Goal: Information Seeking & Learning: Find specific fact

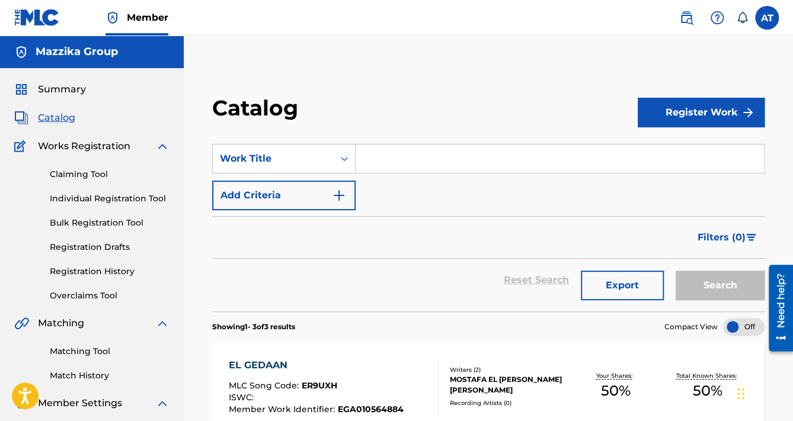
click at [406, 159] on input "Search Form" at bounding box center [559, 159] width 408 height 28
paste input "El Bat2a"
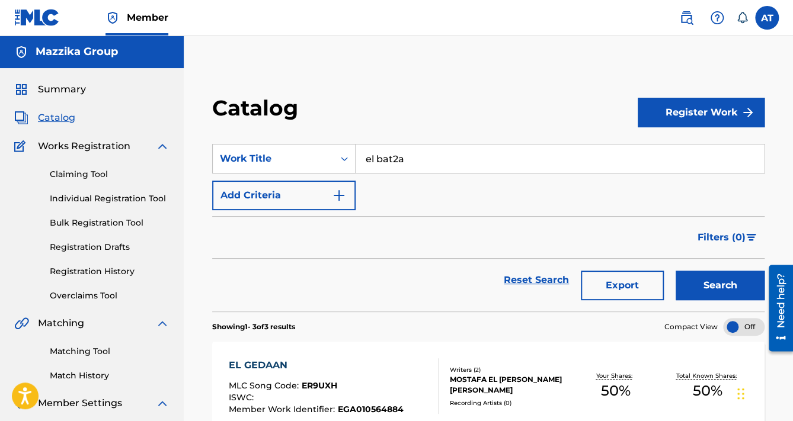
type input "el bat2a"
click at [675, 271] on button "Search" at bounding box center [719, 286] width 89 height 30
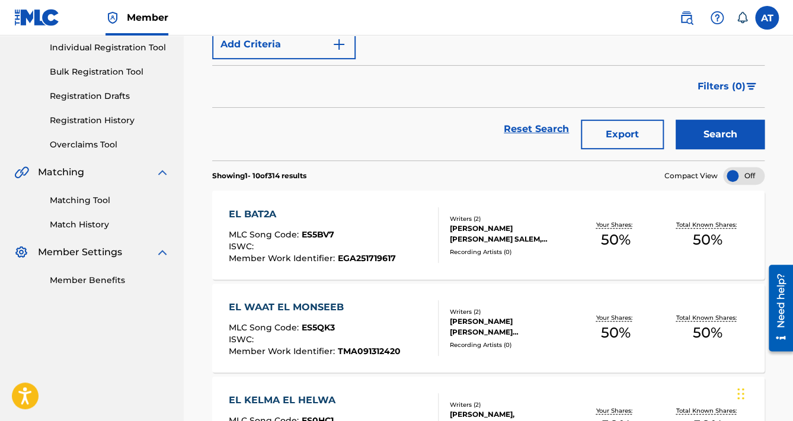
scroll to position [47, 0]
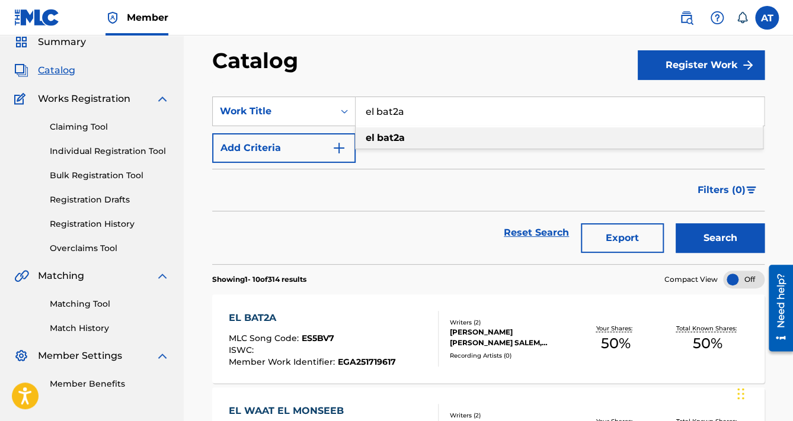
click at [397, 319] on div "EL BAT2A MLC Song Code : ES5BV7 ISWC : Member Work Identifier : EGA251719617" at bounding box center [334, 339] width 210 height 56
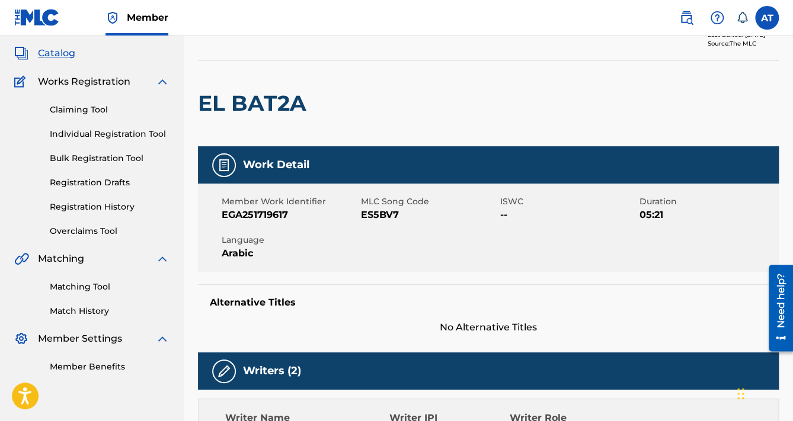
scroll to position [47, 0]
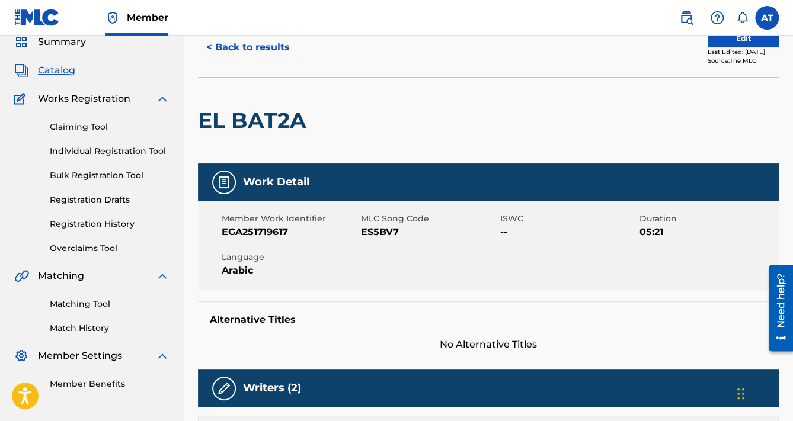
click at [256, 121] on h2 "EL BAT2A" at bounding box center [255, 120] width 114 height 27
copy div "EL BAT2A"
click at [367, 233] on span "ES5BV7" at bounding box center [429, 232] width 136 height 14
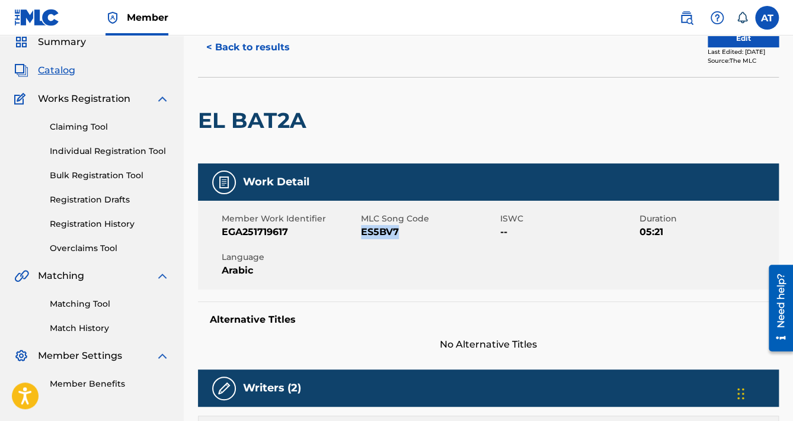
click at [367, 233] on span "ES5BV7" at bounding box center [429, 232] width 136 height 14
copy span "ES5BV7"
drag, startPoint x: 216, startPoint y: 228, endPoint x: 406, endPoint y: 232, distance: 190.8
click at [406, 232] on div "Member Work Identifier EGA251719617 MLC Song Code ES5BV7 ISWC -- Duration 05:21…" at bounding box center [488, 245] width 581 height 89
click at [410, 233] on span "ES5BV7" at bounding box center [429, 232] width 136 height 14
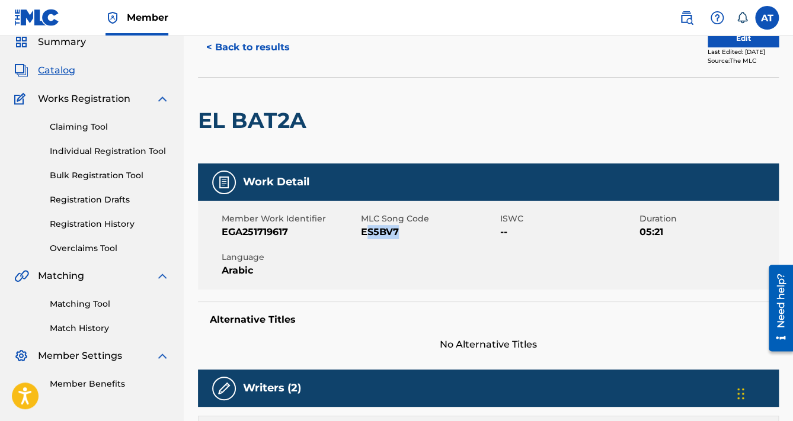
drag, startPoint x: 398, startPoint y: 233, endPoint x: 364, endPoint y: 232, distance: 33.8
click at [364, 232] on span "ES5BV7" at bounding box center [429, 232] width 136 height 14
click at [364, 233] on span "ES5BV7" at bounding box center [429, 232] width 136 height 14
click at [235, 233] on span "EGA251719617" at bounding box center [290, 232] width 136 height 14
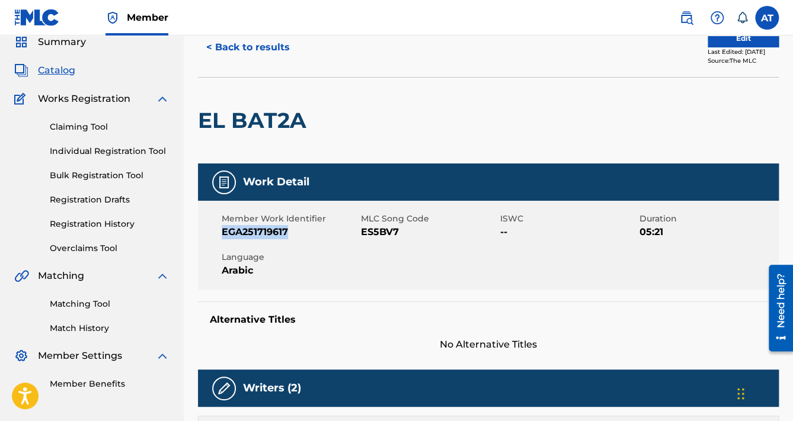
click at [235, 233] on span "EGA251719617" at bounding box center [290, 232] width 136 height 14
copy span "EGA251719617"
click at [88, 227] on link "Registration History" at bounding box center [110, 224] width 120 height 12
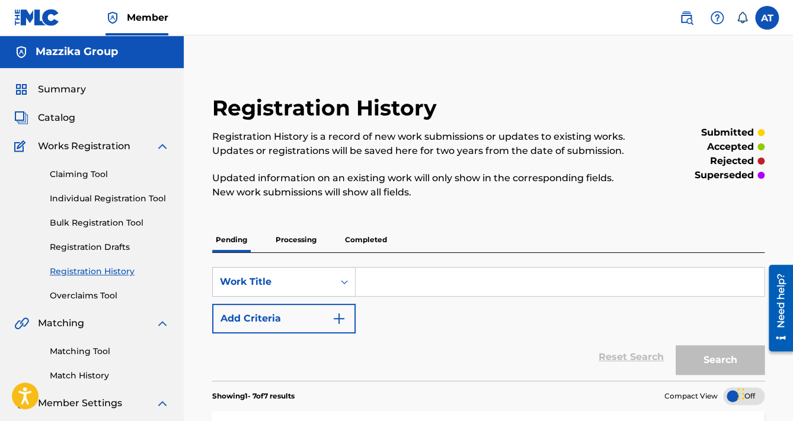
click at [358, 246] on p "Completed" at bounding box center [365, 239] width 49 height 25
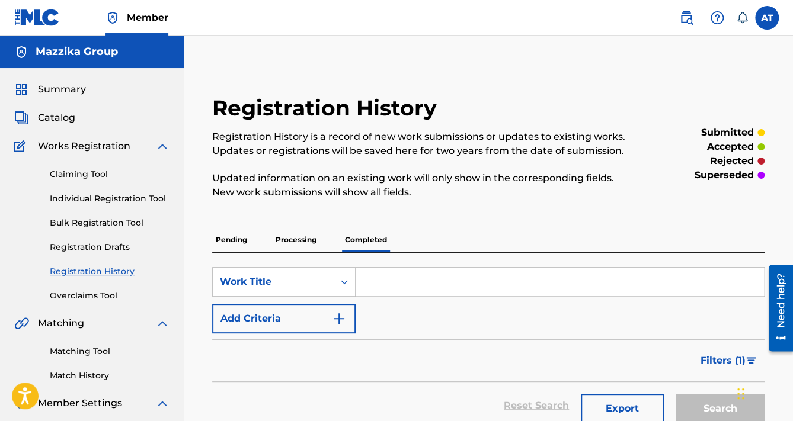
click at [59, 117] on span "Catalog" at bounding box center [56, 118] width 37 height 14
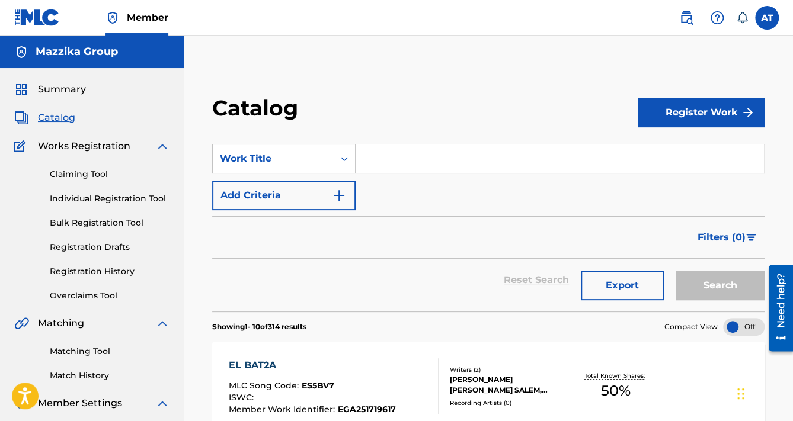
click at [410, 149] on input "Search Form" at bounding box center [559, 159] width 408 height 28
paste input "FARFESHHA"
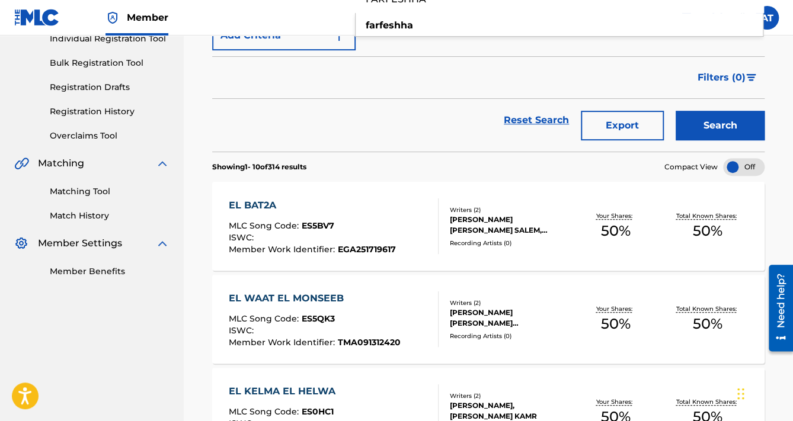
scroll to position [47, 0]
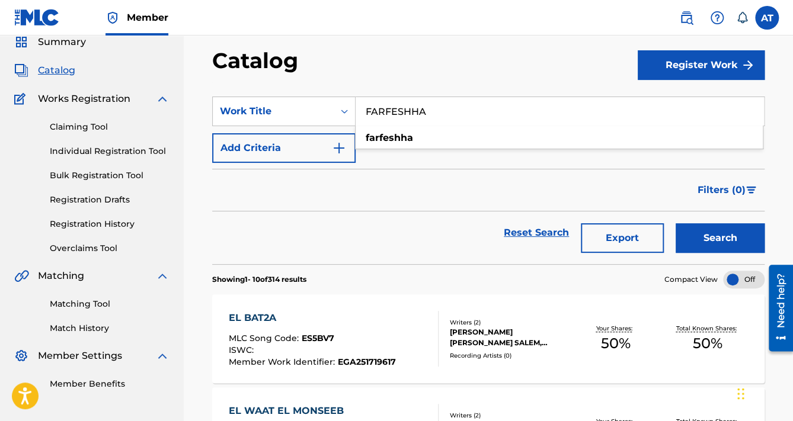
click at [675, 223] on button "Search" at bounding box center [719, 238] width 89 height 30
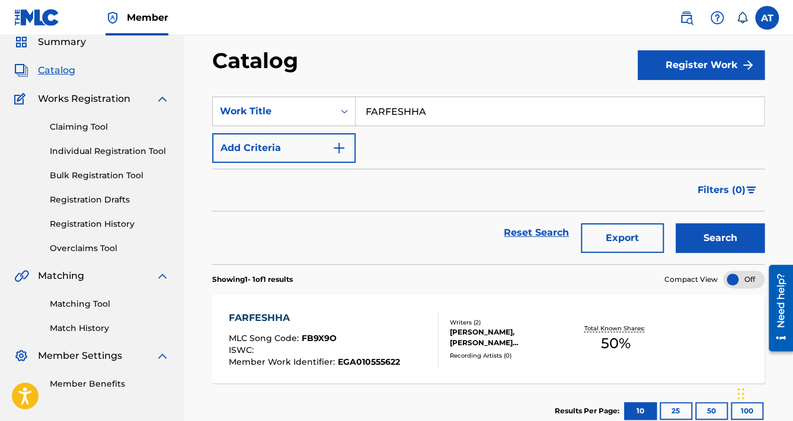
type input "farfeshha"
click at [359, 304] on div "FARFESHHA MLC Song Code : FB9X9O ISWC : Member Work Identifier : EGA010555622 W…" at bounding box center [488, 338] width 552 height 89
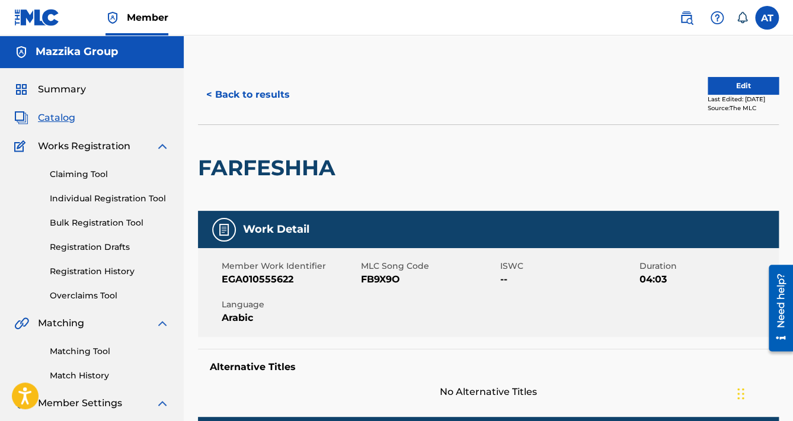
click at [233, 272] on span "EGA010555622" at bounding box center [290, 279] width 136 height 14
copy span "EGA010555622"
click at [396, 275] on span "FB9X9O" at bounding box center [429, 279] width 136 height 14
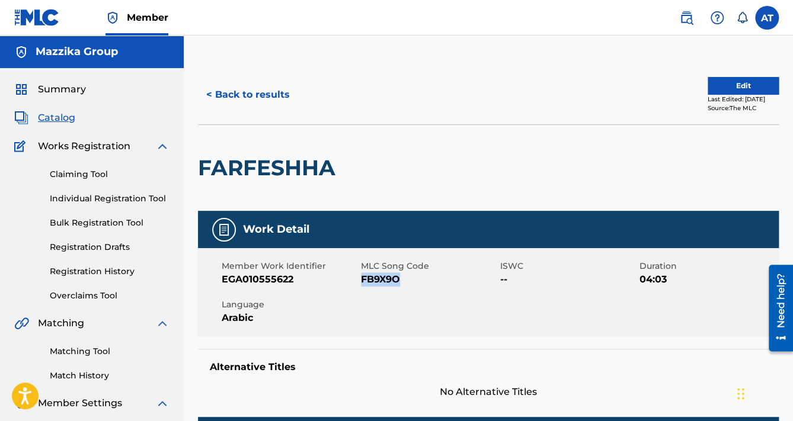
copy span "FB9X9O"
click at [233, 86] on button "< Back to results" at bounding box center [248, 95] width 100 height 30
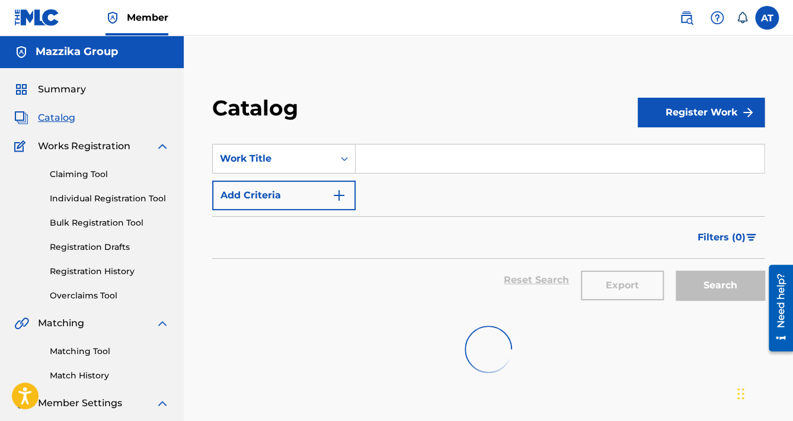
scroll to position [47, 0]
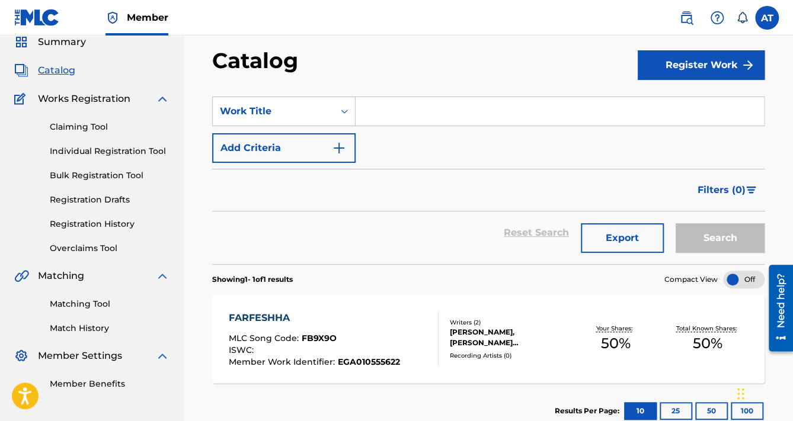
click at [427, 123] on input "Search Form" at bounding box center [559, 111] width 408 height 28
paste input "SHAHRAYAR"
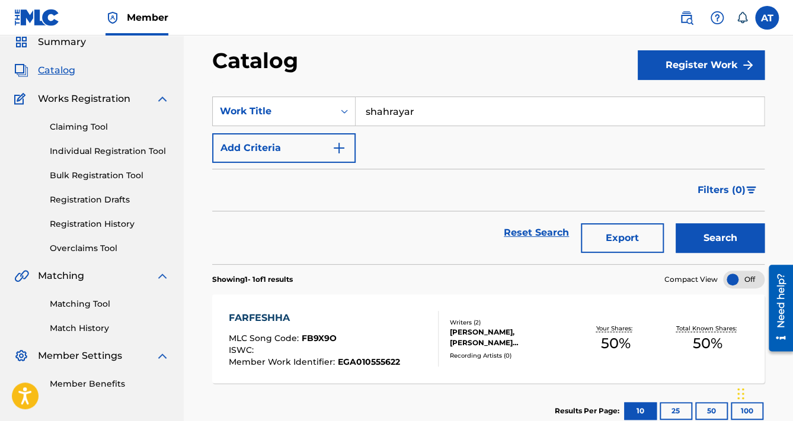
type input "shahrayar"
click at [675, 223] on button "Search" at bounding box center [719, 238] width 89 height 30
click at [314, 313] on div "SHAHRAYAR" at bounding box center [314, 318] width 170 height 14
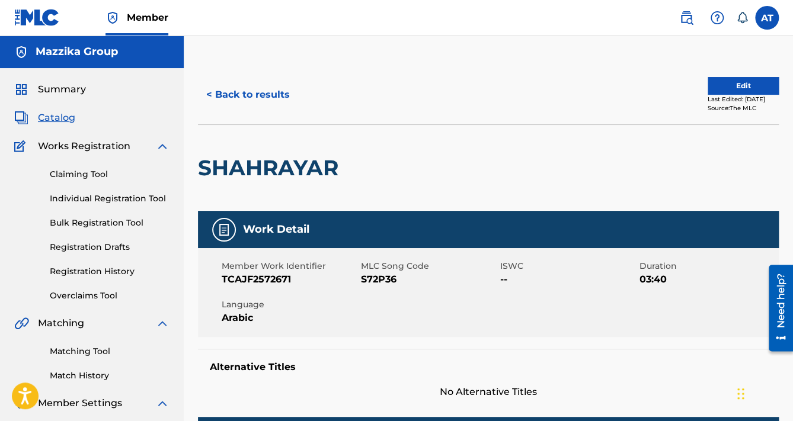
click at [252, 275] on span "TCAJF2572671" at bounding box center [290, 279] width 136 height 14
copy span "TCAJF2572671"
click at [377, 285] on span "S72P36" at bounding box center [429, 279] width 136 height 14
click at [377, 284] on span "S72P36" at bounding box center [429, 279] width 136 height 14
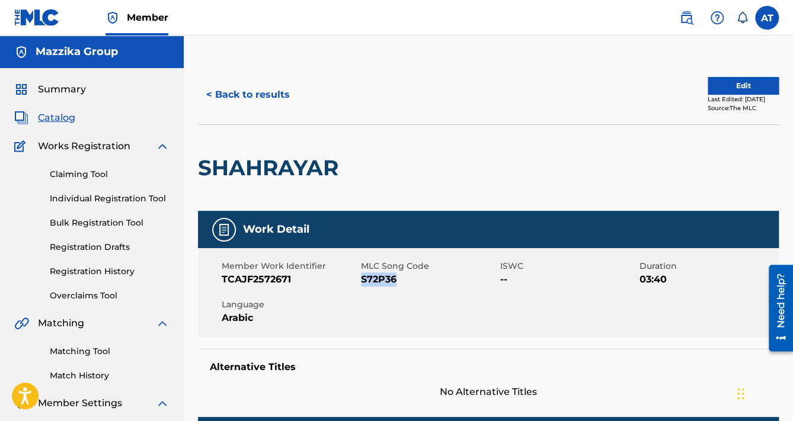
copy span "S72P36"
click at [288, 95] on button "< Back to results" at bounding box center [248, 95] width 100 height 30
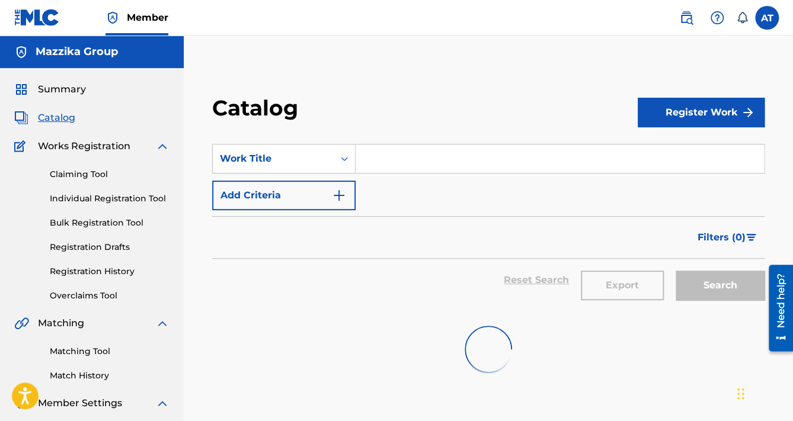
scroll to position [47, 0]
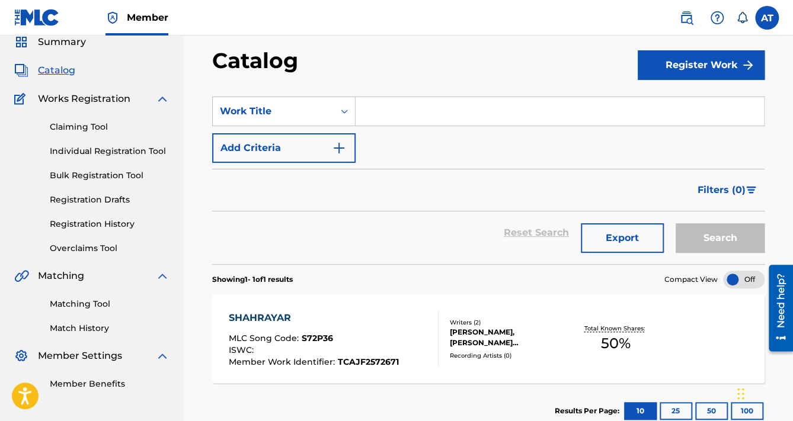
click at [386, 117] on input "Search Form" at bounding box center [559, 111] width 408 height 28
paste input "DE BAGAHA"
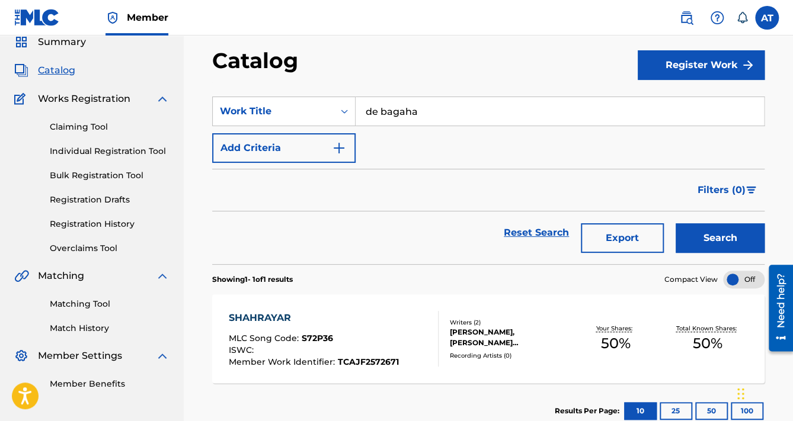
type input "de bagaha"
click at [675, 223] on button "Search" at bounding box center [719, 238] width 89 height 30
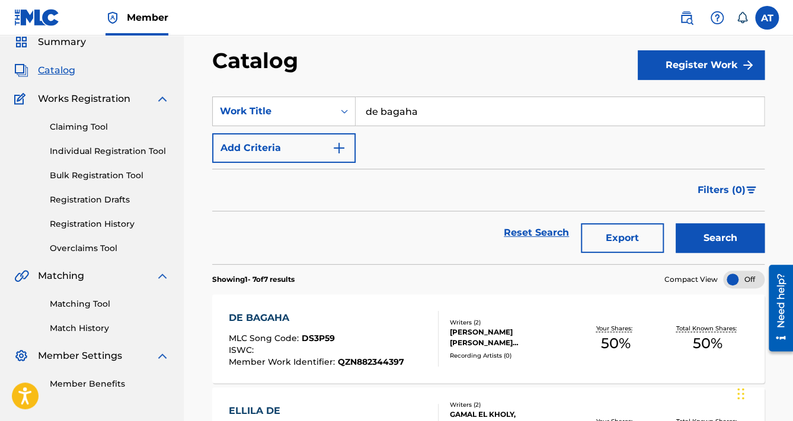
click at [348, 313] on div "DE BAGAHA" at bounding box center [316, 318] width 175 height 14
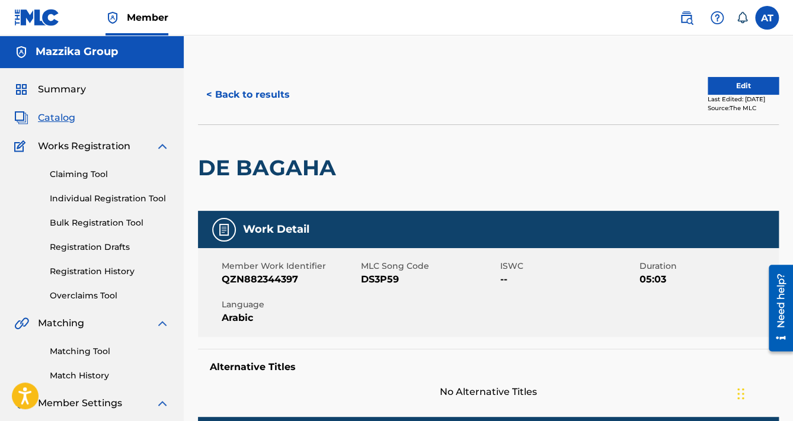
click at [278, 278] on span "QZN882344397" at bounding box center [290, 279] width 136 height 14
copy span "QZN882344397"
click at [393, 277] on span "DS3P59" at bounding box center [429, 279] width 136 height 14
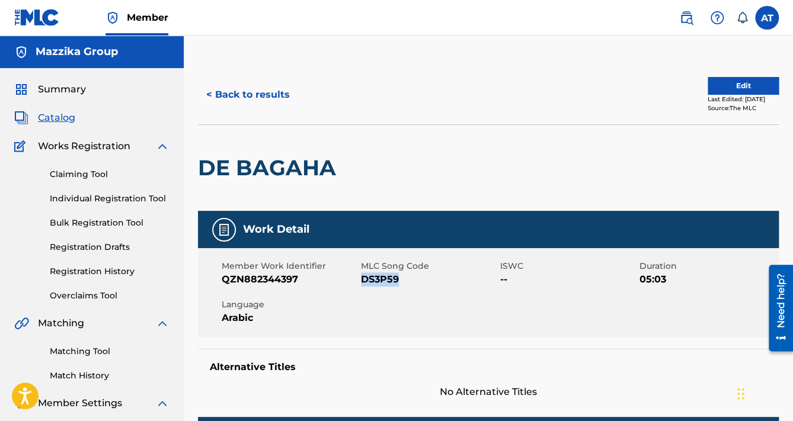
copy span "DS3P59"
click at [256, 96] on button "< Back to results" at bounding box center [248, 95] width 100 height 30
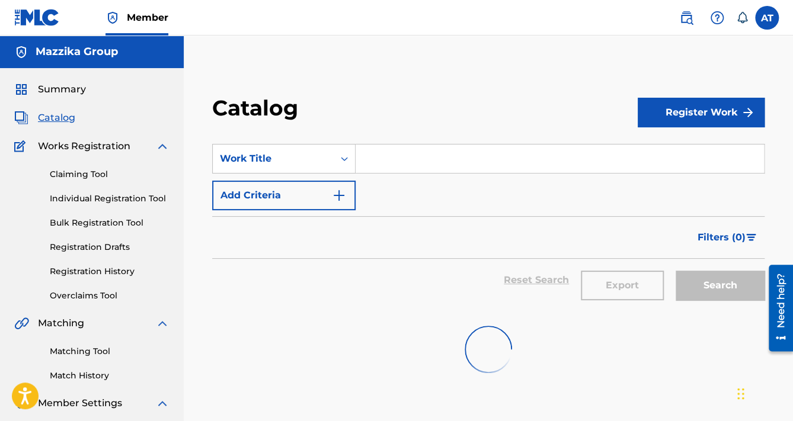
scroll to position [47, 0]
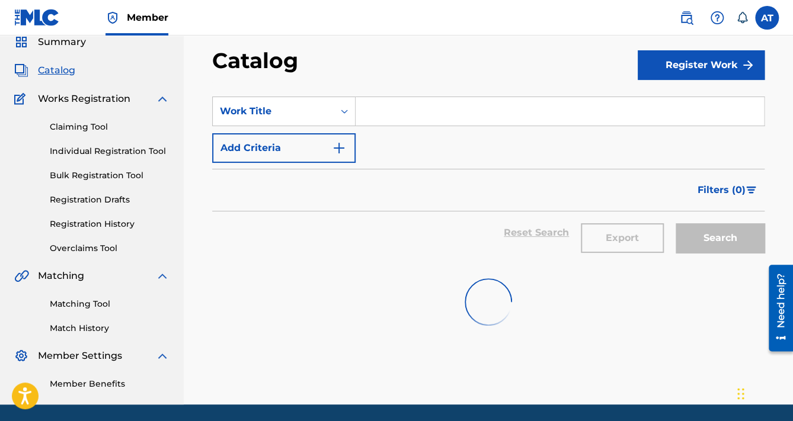
paste input "[PERSON_NAME]"
click at [399, 107] on input "Search Form" at bounding box center [559, 111] width 408 height 28
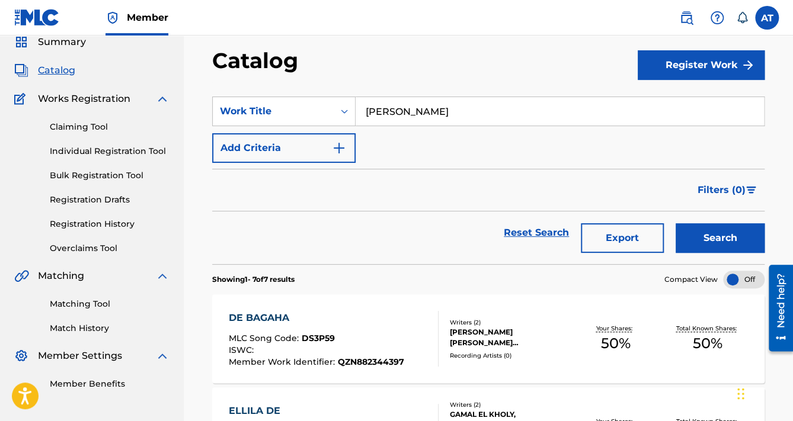
type input "[PERSON_NAME]"
click at [675, 223] on button "Search" at bounding box center [719, 238] width 89 height 30
click at [306, 320] on div "[PERSON_NAME]" at bounding box center [314, 318] width 171 height 14
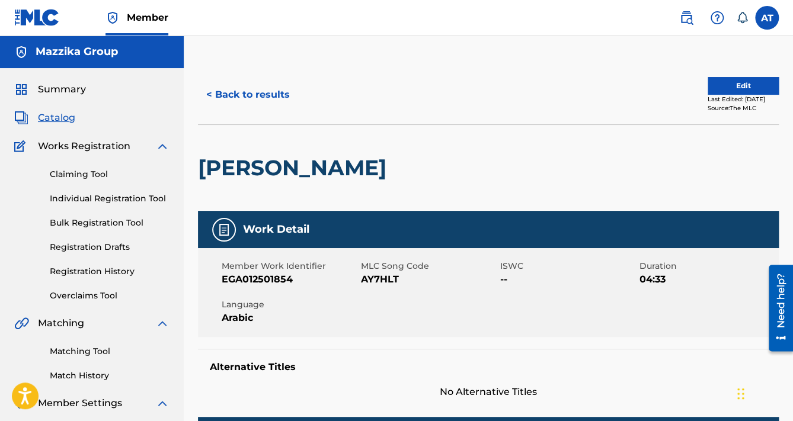
click at [378, 274] on span "AY7HLT" at bounding box center [429, 279] width 136 height 14
copy span "AY7HLT"
click at [277, 277] on span "EGA012501854" at bounding box center [290, 279] width 136 height 14
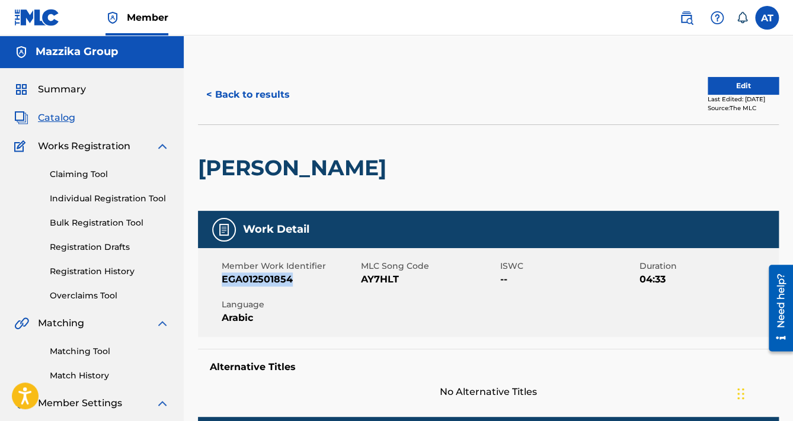
click at [252, 102] on button "< Back to results" at bounding box center [248, 95] width 100 height 30
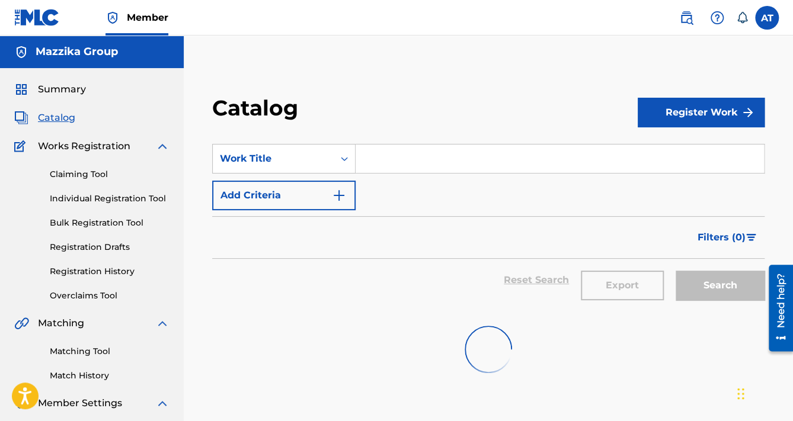
scroll to position [47, 0]
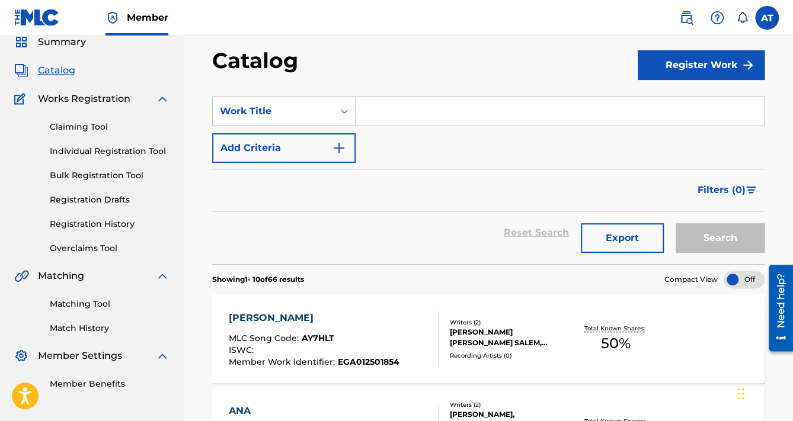
click at [404, 94] on section "SearchWithCriteria352e6132-89ff-44b0-9de3-145d69a56985 Work Title Add Criteria …" at bounding box center [488, 173] width 552 height 182
click at [411, 109] on input "Search Form" at bounding box center [559, 111] width 408 height 28
paste input "MABROK MAGAKI"
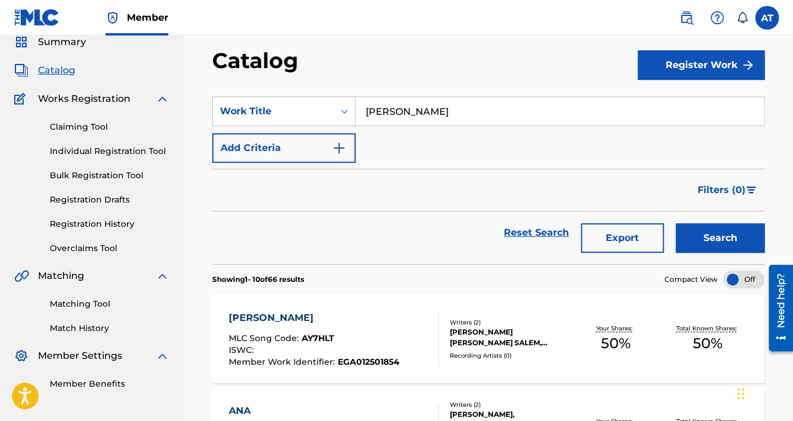
type input "[PERSON_NAME]"
click at [675, 223] on button "Search" at bounding box center [719, 238] width 89 height 30
click at [339, 325] on div "MABROK MAGAKI" at bounding box center [314, 318] width 170 height 14
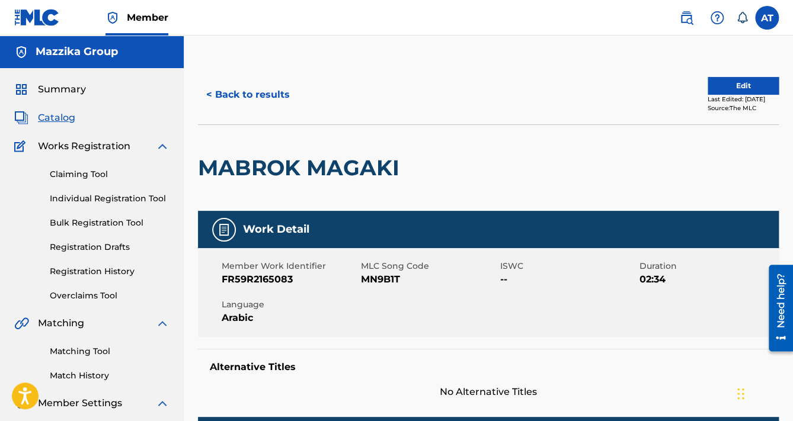
click at [266, 282] on span "FR59R2165083" at bounding box center [290, 279] width 136 height 14
click at [393, 285] on span "MN9B1T" at bounding box center [429, 279] width 136 height 14
click at [392, 285] on span "MN9B1T" at bounding box center [429, 279] width 136 height 14
click at [389, 275] on span "MN9B1T" at bounding box center [429, 279] width 136 height 14
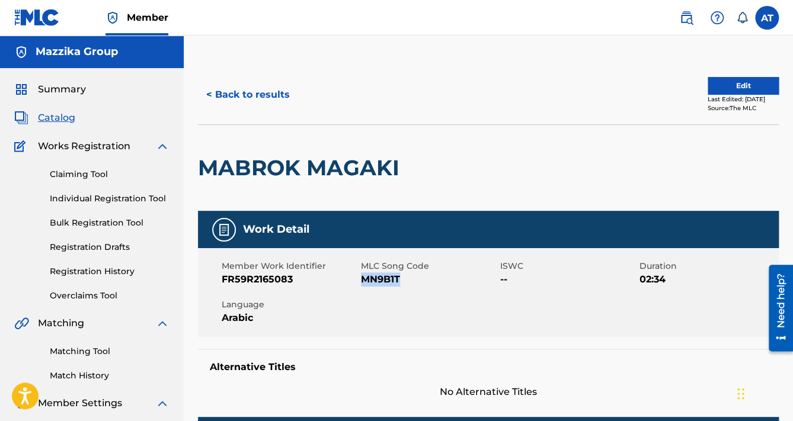
click at [389, 275] on span "MN9B1T" at bounding box center [429, 279] width 136 height 14
click at [235, 99] on button "< Back to results" at bounding box center [248, 95] width 100 height 30
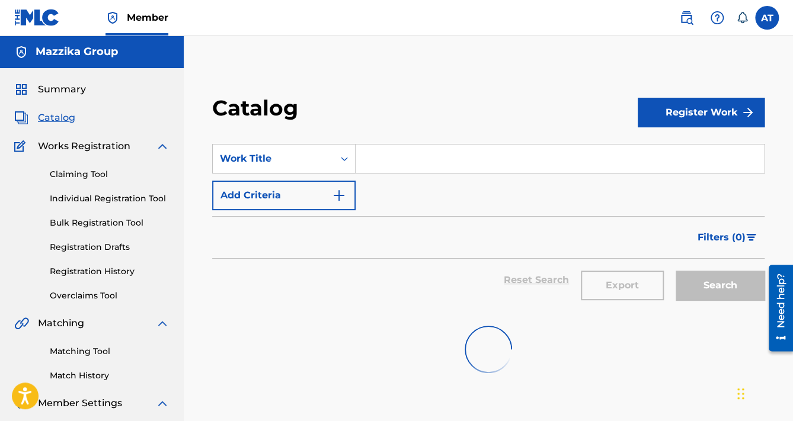
scroll to position [47, 0]
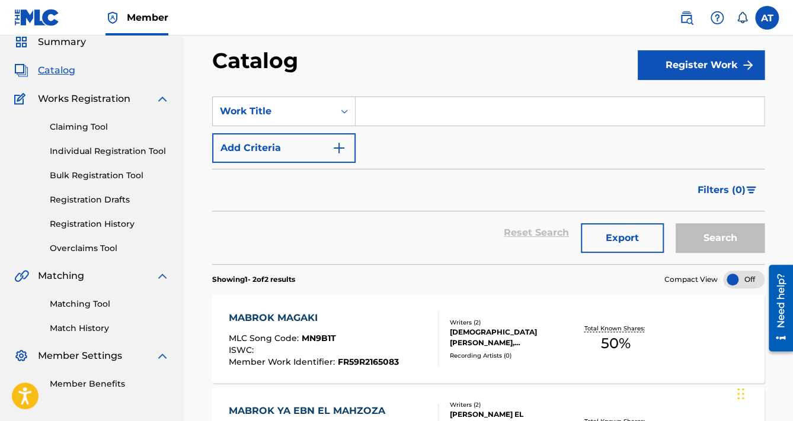
click at [401, 115] on input "Search Form" at bounding box center [559, 111] width 408 height 28
paste input "AKHRTHA EH"
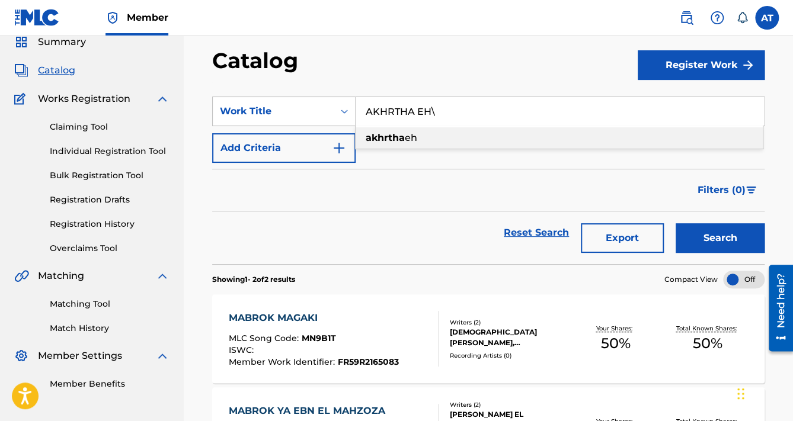
type input "AKHRTHA EH\"
click at [675, 223] on button "Search" at bounding box center [719, 238] width 89 height 30
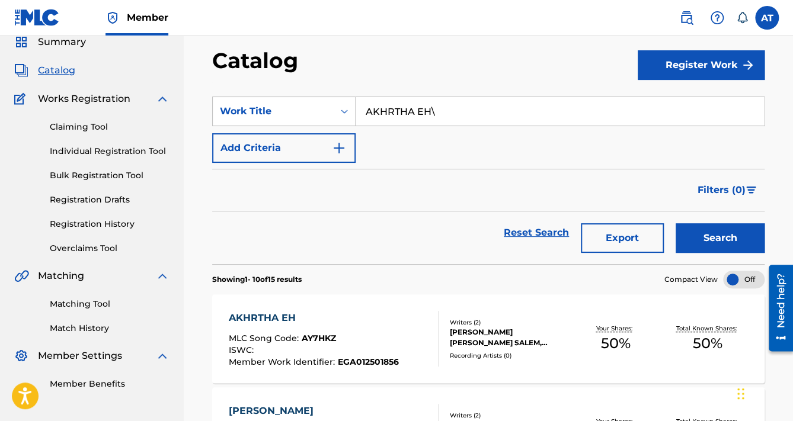
click at [420, 319] on div "AKHRTHA EH MLC Song Code : AY7HKZ ISWC : Member Work Identifier : EGA012501856" at bounding box center [334, 339] width 210 height 56
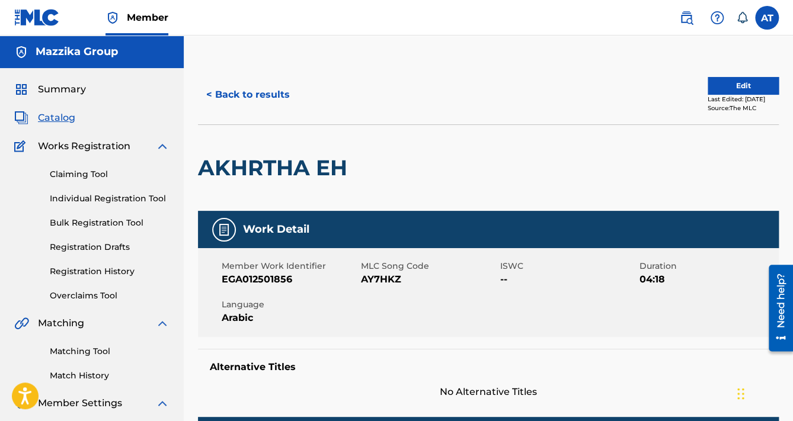
click at [238, 279] on span "EGA012501856" at bounding box center [290, 279] width 136 height 14
click at [386, 283] on span "AY7HKZ" at bounding box center [429, 279] width 136 height 14
click at [265, 96] on button "< Back to results" at bounding box center [248, 95] width 100 height 30
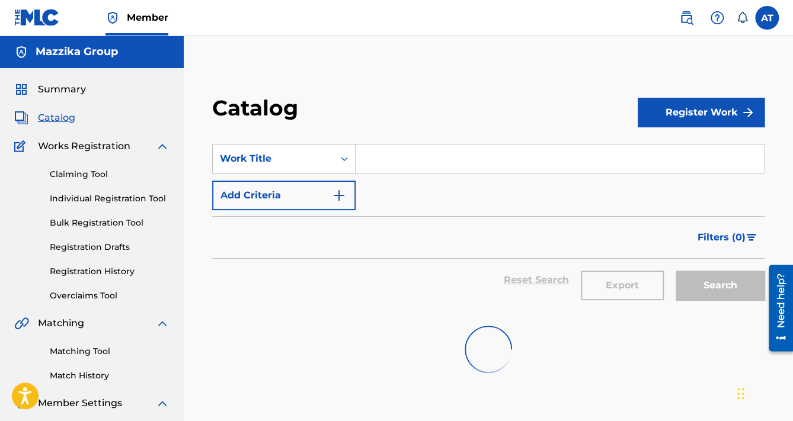
scroll to position [47, 0]
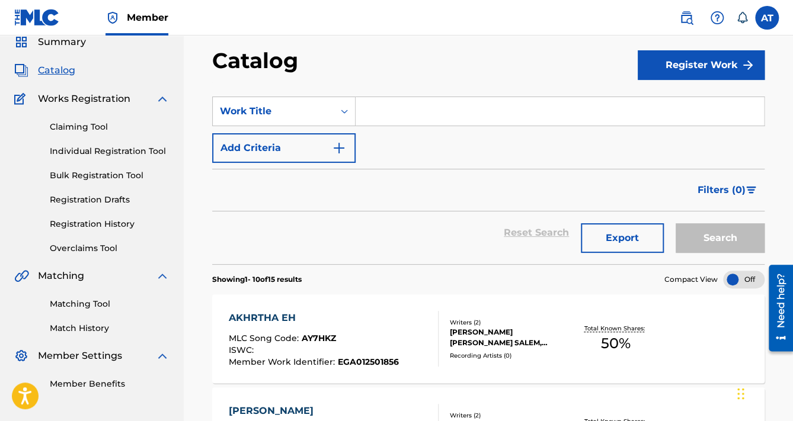
click at [375, 117] on input "Search Form" at bounding box center [559, 111] width 408 height 28
paste input "AWANK FAT"
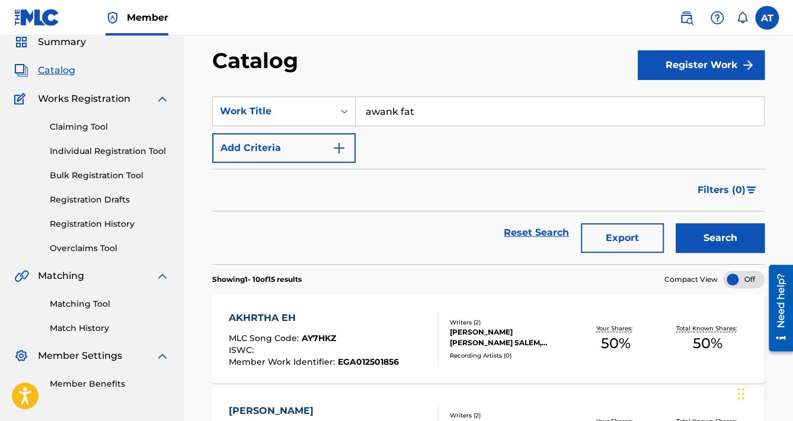
type input "awank fat"
click at [675, 223] on button "Search" at bounding box center [719, 238] width 89 height 30
drag, startPoint x: 385, startPoint y: 320, endPoint x: 374, endPoint y: 327, distance: 12.8
click at [386, 320] on div "AWANK FAT" at bounding box center [314, 318] width 171 height 14
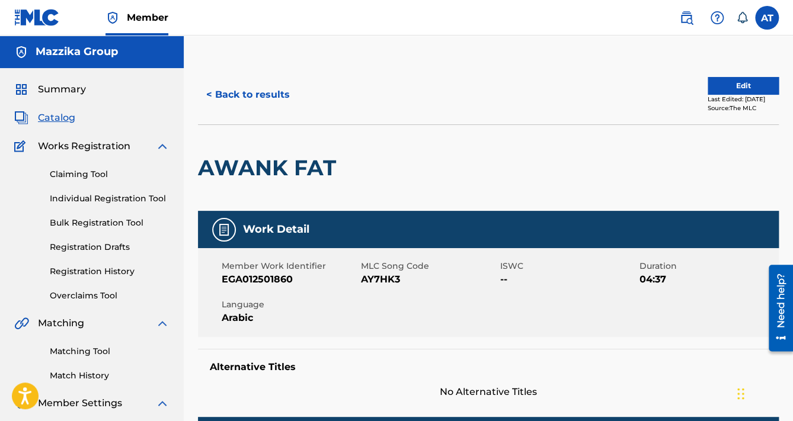
click at [373, 280] on span "AY7HK3" at bounding box center [429, 279] width 136 height 14
click at [243, 281] on span "EGA012501860" at bounding box center [290, 279] width 136 height 14
click at [274, 95] on button "< Back to results" at bounding box center [248, 95] width 100 height 30
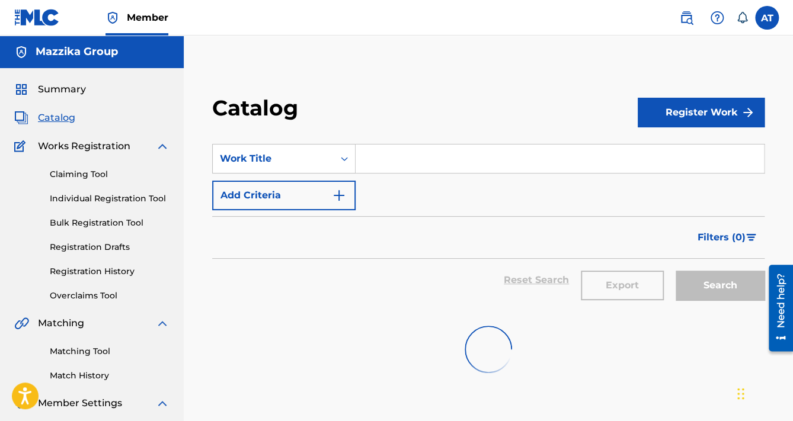
scroll to position [47, 0]
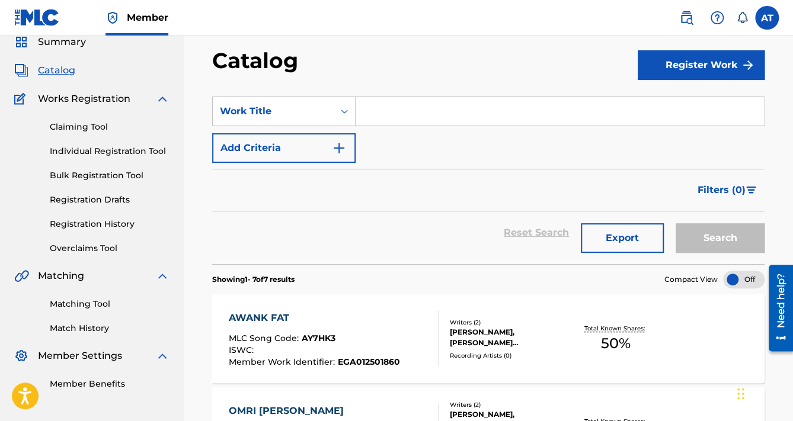
paste input "[PERSON_NAME]"
click at [392, 101] on input "Search Form" at bounding box center [559, 111] width 408 height 28
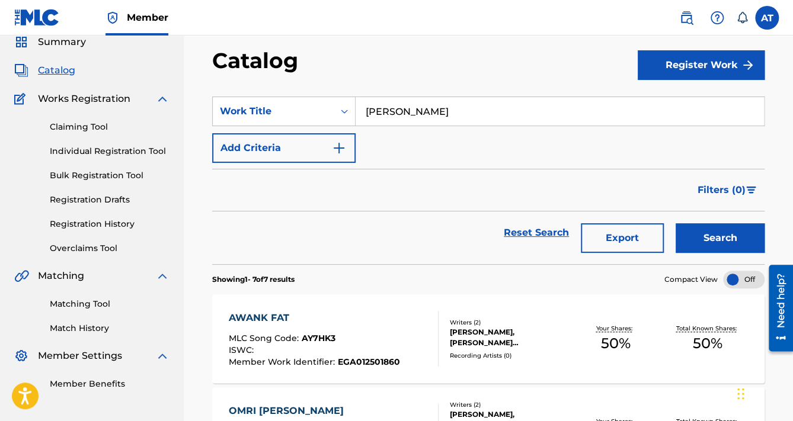
type input "[PERSON_NAME]"
click at [675, 223] on button "Search" at bounding box center [719, 238] width 89 height 30
click at [342, 315] on div "[PERSON_NAME]" at bounding box center [316, 318] width 174 height 14
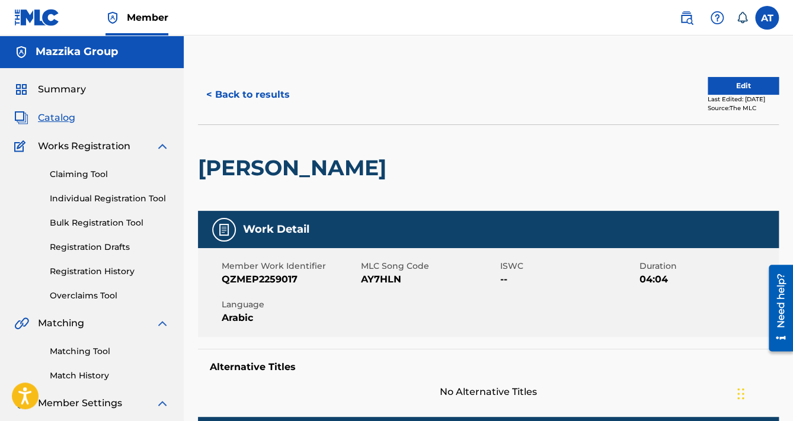
click at [272, 275] on span "QZMEP2259017" at bounding box center [290, 279] width 136 height 14
click at [391, 283] on span "AY7HLN" at bounding box center [429, 279] width 136 height 14
click at [274, 285] on span "QZMEP2259017" at bounding box center [290, 279] width 136 height 14
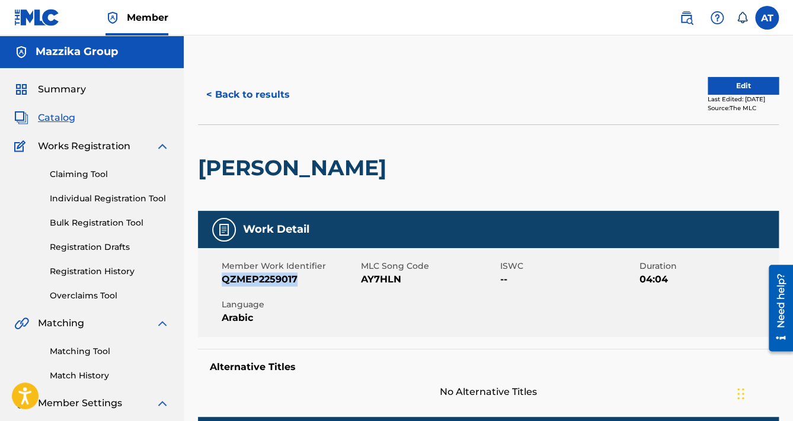
click at [274, 285] on span "QZMEP2259017" at bounding box center [290, 279] width 136 height 14
click at [242, 94] on button "< Back to results" at bounding box center [248, 95] width 100 height 30
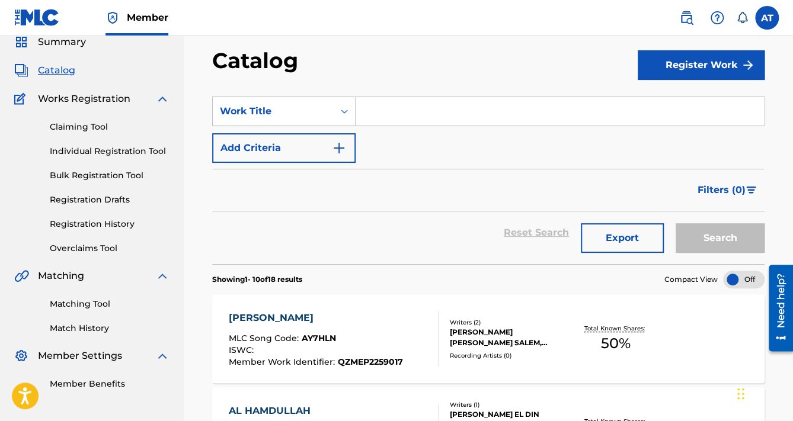
click at [432, 112] on input "Search Form" at bounding box center [559, 111] width 408 height 28
paste input "AWANK FAT"
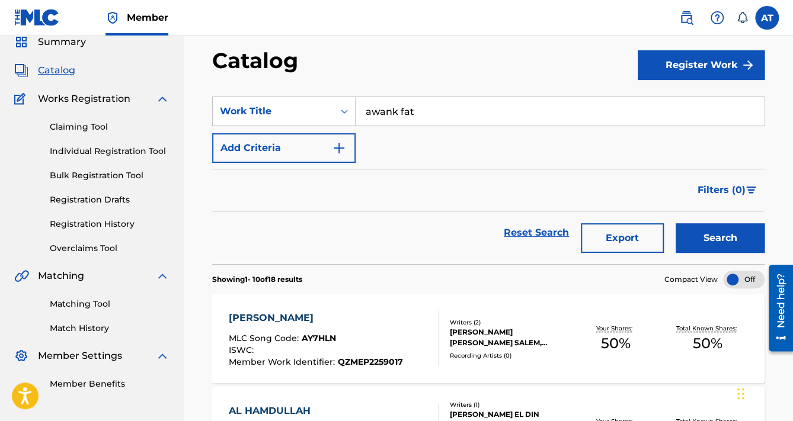
type input "awank fat"
click at [675, 223] on button "Search" at bounding box center [719, 238] width 89 height 30
click at [320, 317] on div "AWANK FAT" at bounding box center [314, 318] width 171 height 14
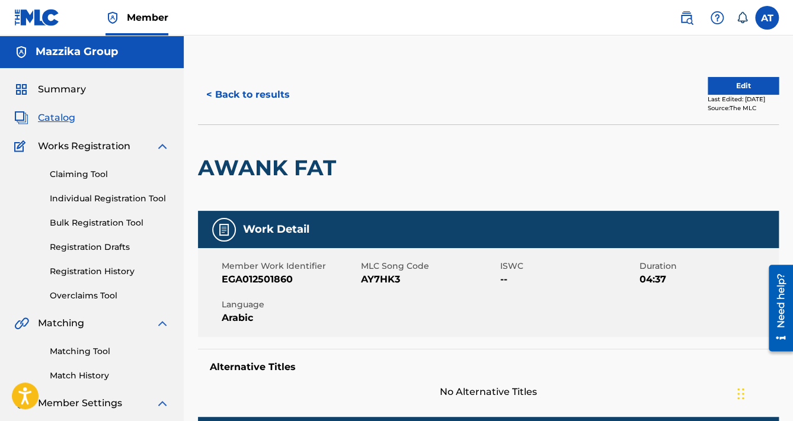
click at [244, 95] on button "< Back to results" at bounding box center [248, 95] width 100 height 30
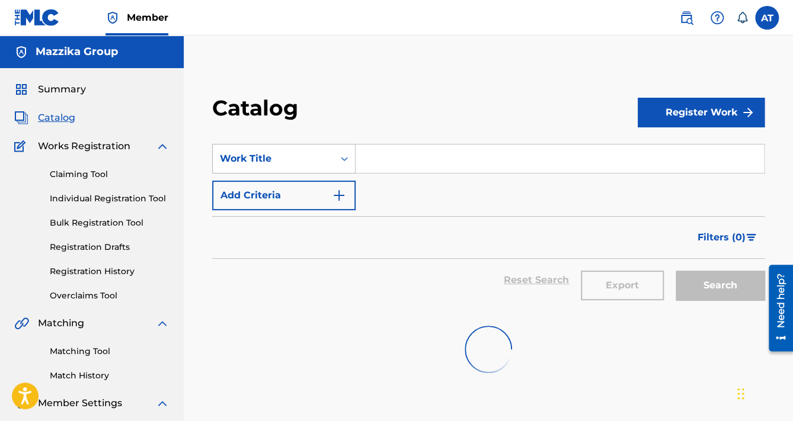
scroll to position [47, 0]
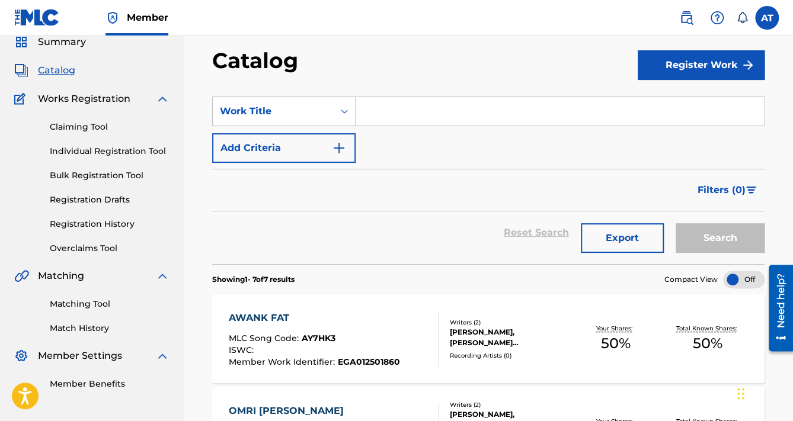
click at [386, 104] on input "Search Form" at bounding box center [559, 111] width 408 height 28
paste input "MARGA3LAKSH"
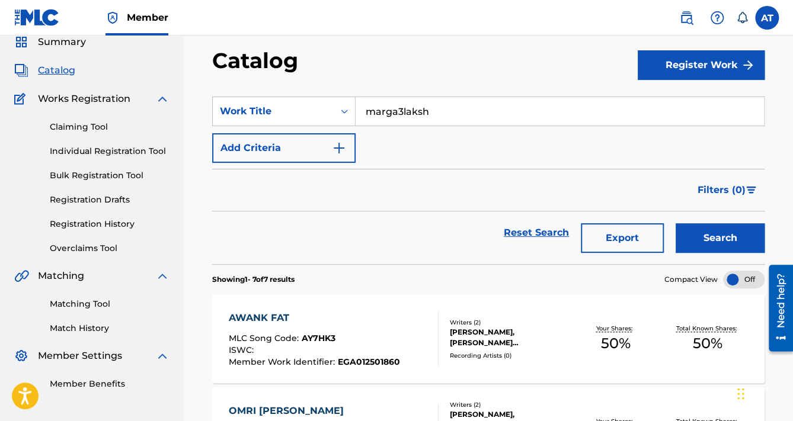
type input "marga3laksh"
click at [675, 223] on button "Search" at bounding box center [719, 238] width 89 height 30
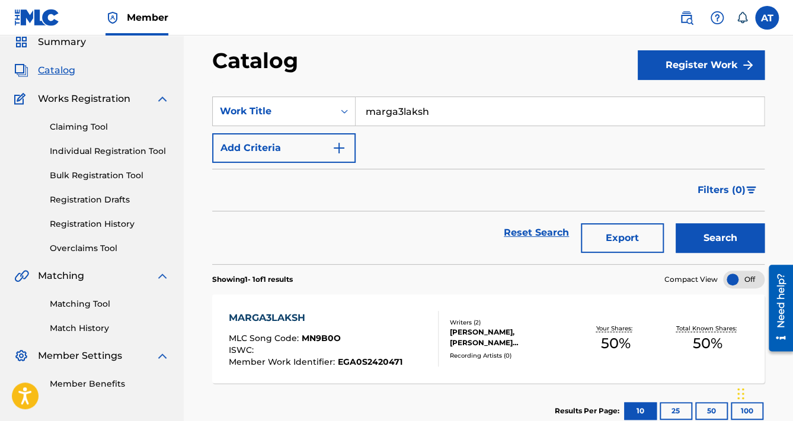
click at [376, 308] on div "MARGA3LAKSH MLC Song Code : MN9B0O ISWC : Member Work Identifier : EGA0S2420471…" at bounding box center [488, 338] width 552 height 89
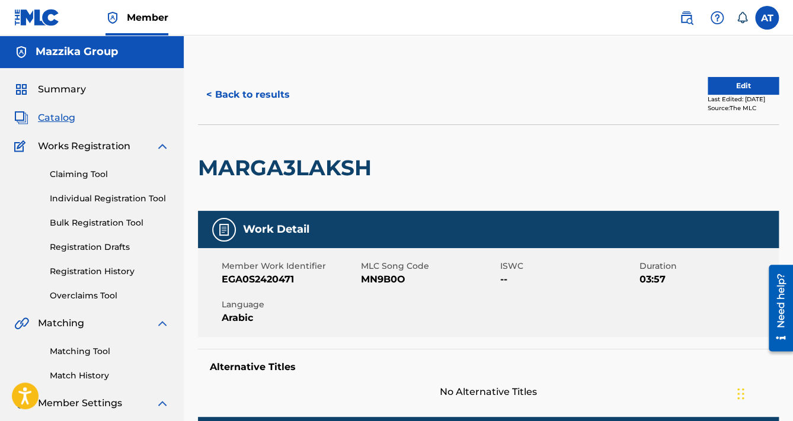
click at [267, 275] on span "EGA0S2420471" at bounding box center [290, 279] width 136 height 14
click at [270, 277] on span "EGA0S2420471" at bounding box center [290, 279] width 136 height 14
click at [379, 287] on div "Member Work Identifier EGA0S2420471 MLC Song Code MN9B0O ISWC -- Duration 03:57…" at bounding box center [488, 292] width 581 height 89
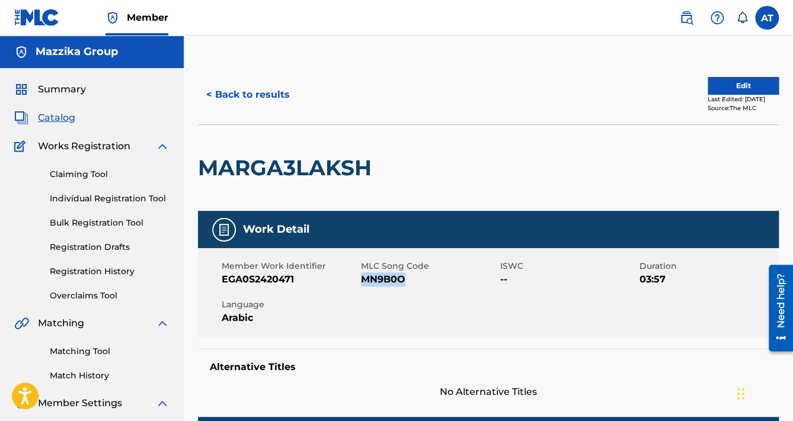
click at [379, 287] on div "Member Work Identifier EGA0S2420471 MLC Song Code MN9B0O ISWC -- Duration 03:57…" at bounding box center [488, 292] width 581 height 89
click at [263, 102] on button "< Back to results" at bounding box center [248, 95] width 100 height 30
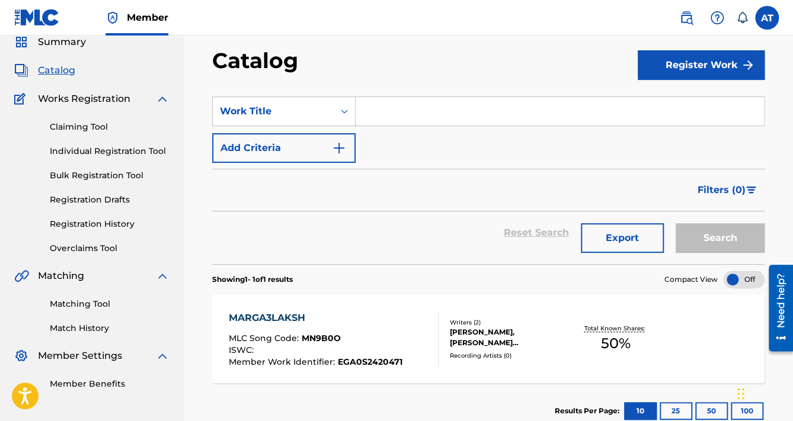
click at [411, 110] on input "Search Form" at bounding box center [559, 111] width 408 height 28
paste input "TOUFAN EL AQSA"
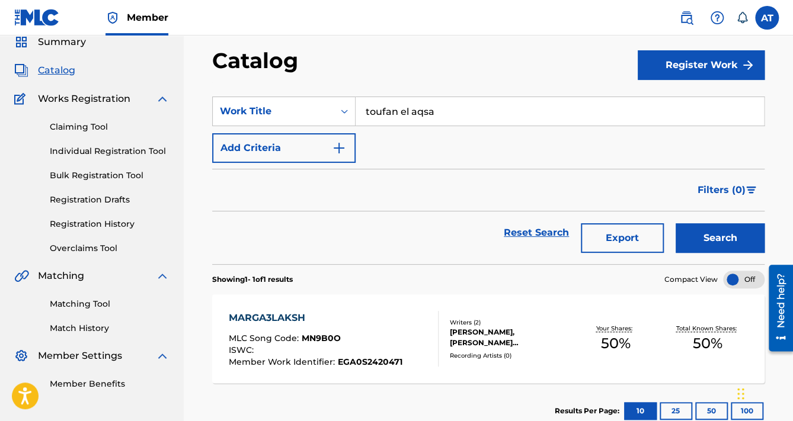
type input "toufan el aqsa"
click at [675, 223] on button "Search" at bounding box center [719, 238] width 89 height 30
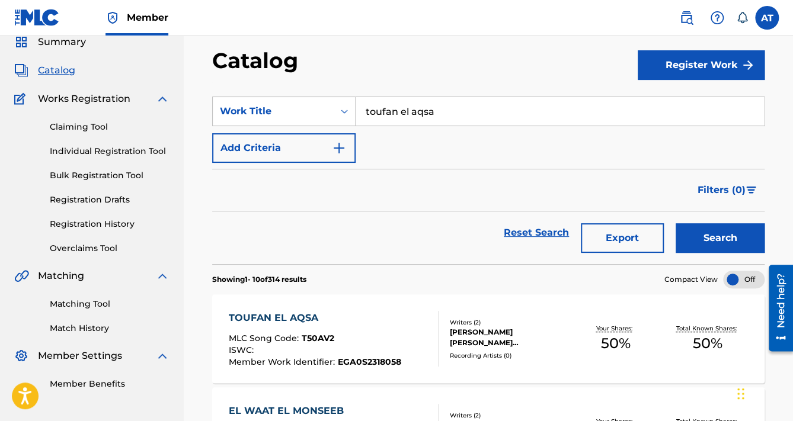
click at [374, 310] on div "TOUFAN EL AQSA MLC Song Code : T50AV2 ISWC : Member Work Identifier : EGA0S2318…" at bounding box center [488, 338] width 552 height 89
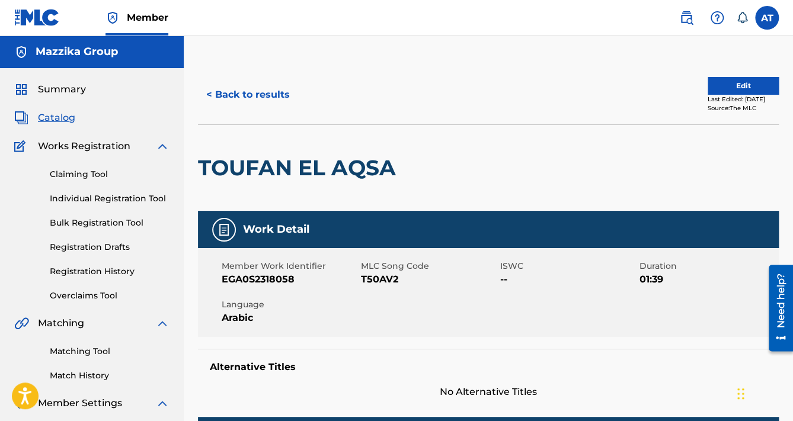
click at [268, 284] on span "EGA0S2318058" at bounding box center [290, 279] width 136 height 14
click at [381, 282] on span "T50AV2" at bounding box center [429, 279] width 136 height 14
